Goal: Information Seeking & Learning: Understand process/instructions

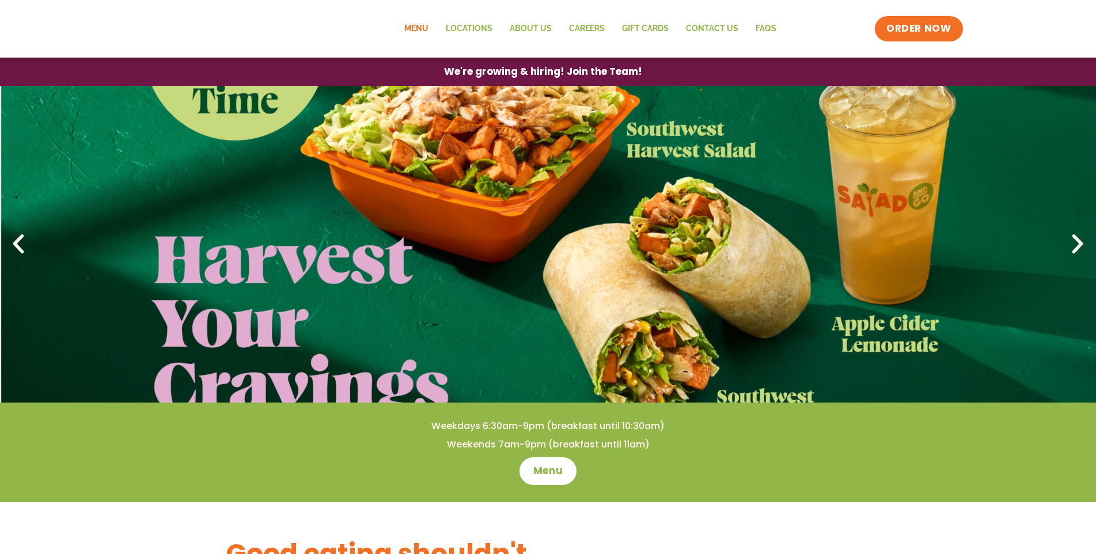
click at [396, 42] on link "Menu" at bounding box center [416, 29] width 41 height 26
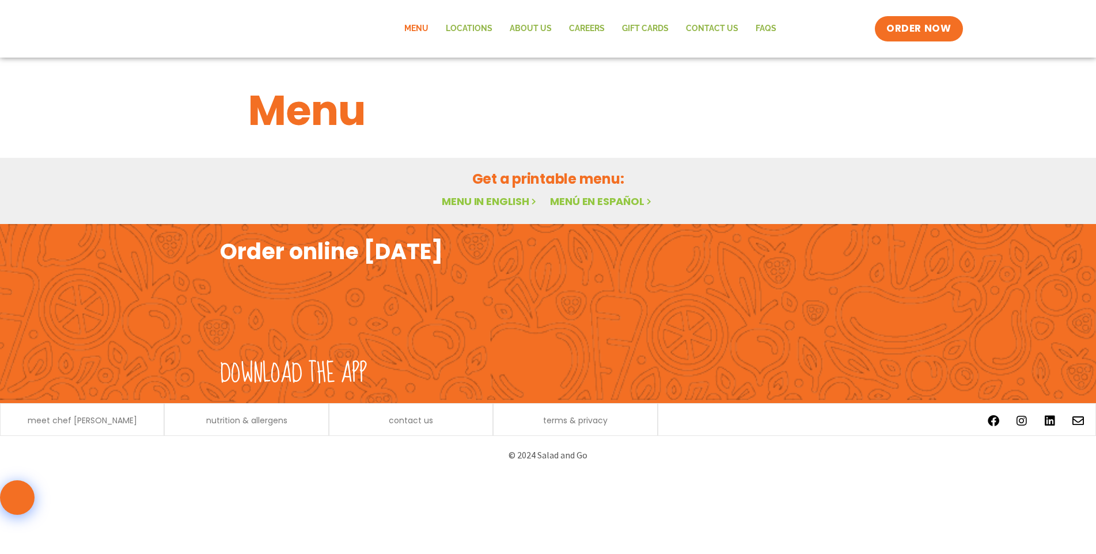
scroll to position [154, 0]
click at [493, 194] on link "Menu in English" at bounding box center [490, 201] width 97 height 14
click at [220, 237] on h2 "Order online [DATE]" at bounding box center [331, 251] width 223 height 28
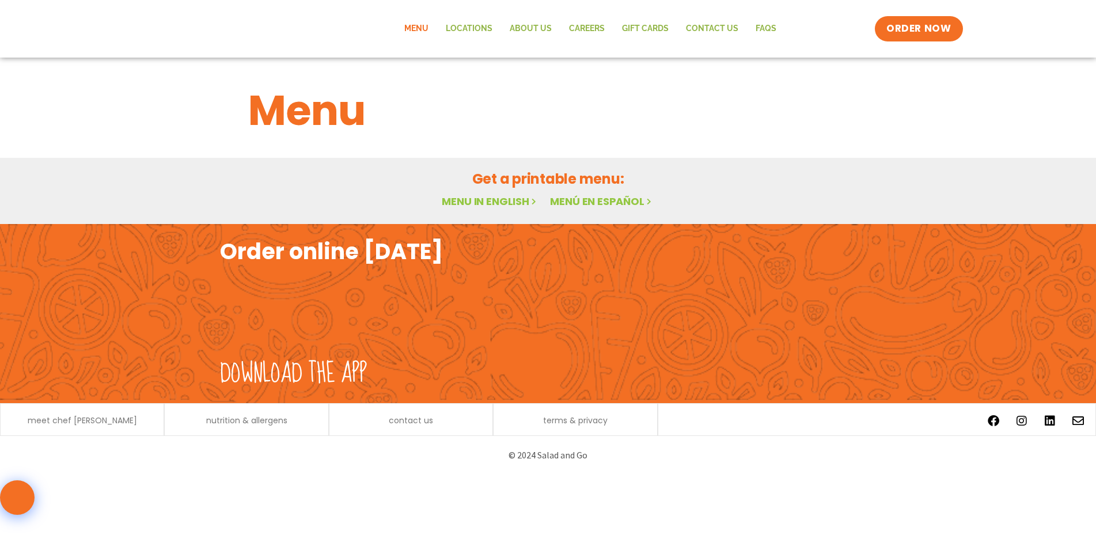
click at [396, 42] on link "Menu" at bounding box center [416, 29] width 41 height 26
click at [512, 208] on link "Menu in English" at bounding box center [490, 201] width 97 height 14
